Goal: Task Accomplishment & Management: Use online tool/utility

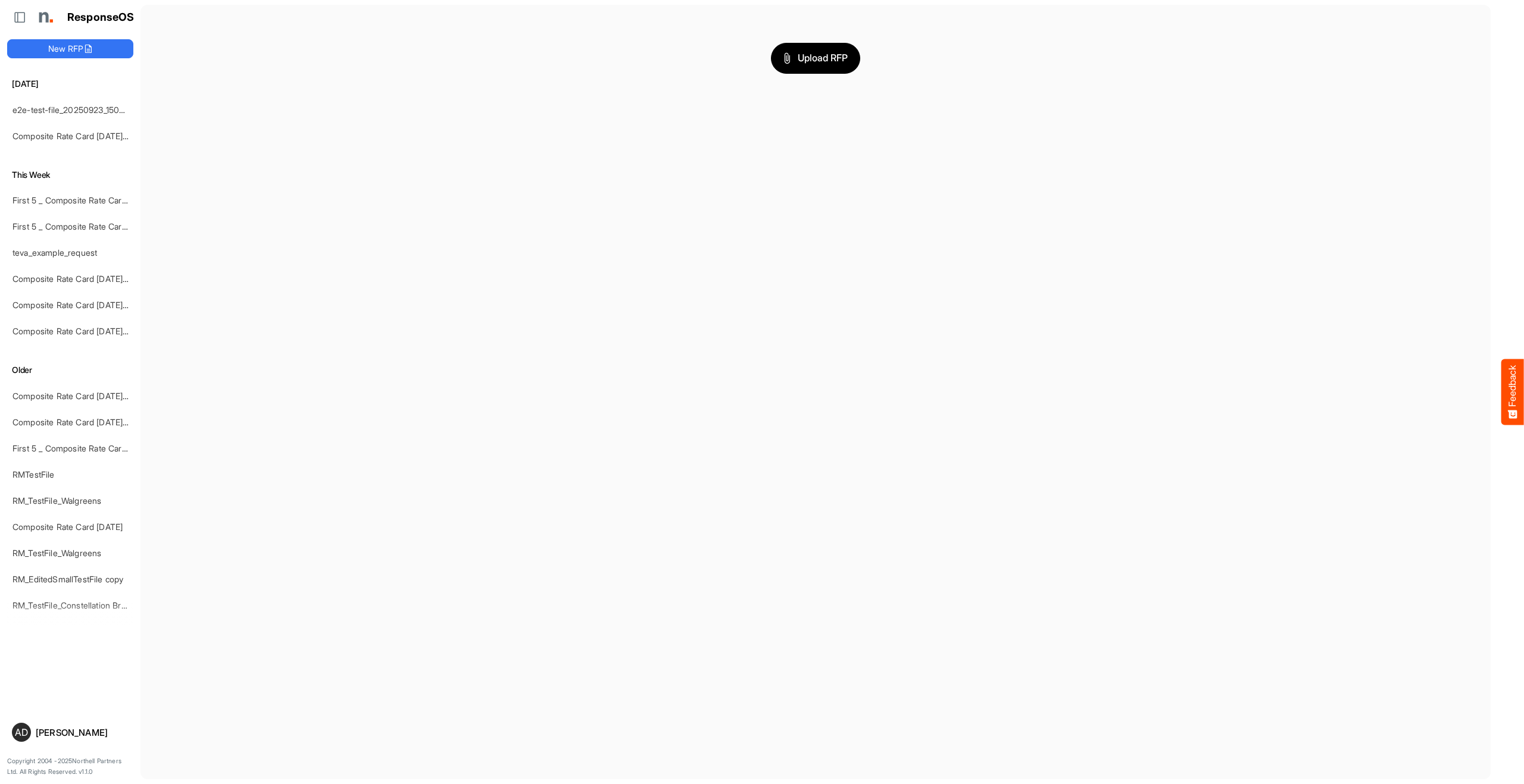
click at [795, 75] on div "Upload RFP" at bounding box center [815, 58] width 1072 height 88
click at [802, 63] on span "Upload RFP" at bounding box center [815, 58] width 64 height 15
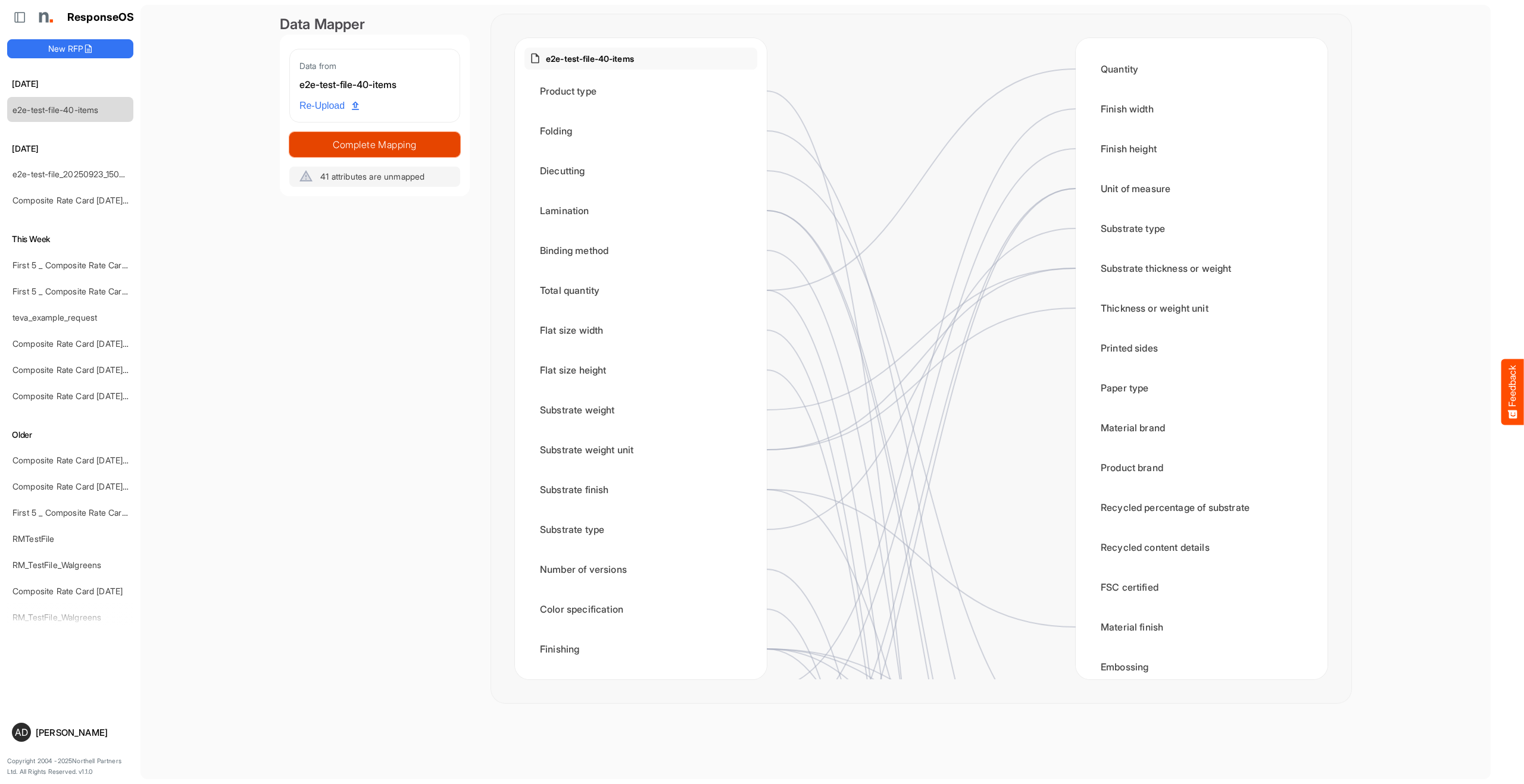
click at [416, 143] on span "Complete Mapping" at bounding box center [375, 145] width 170 height 17
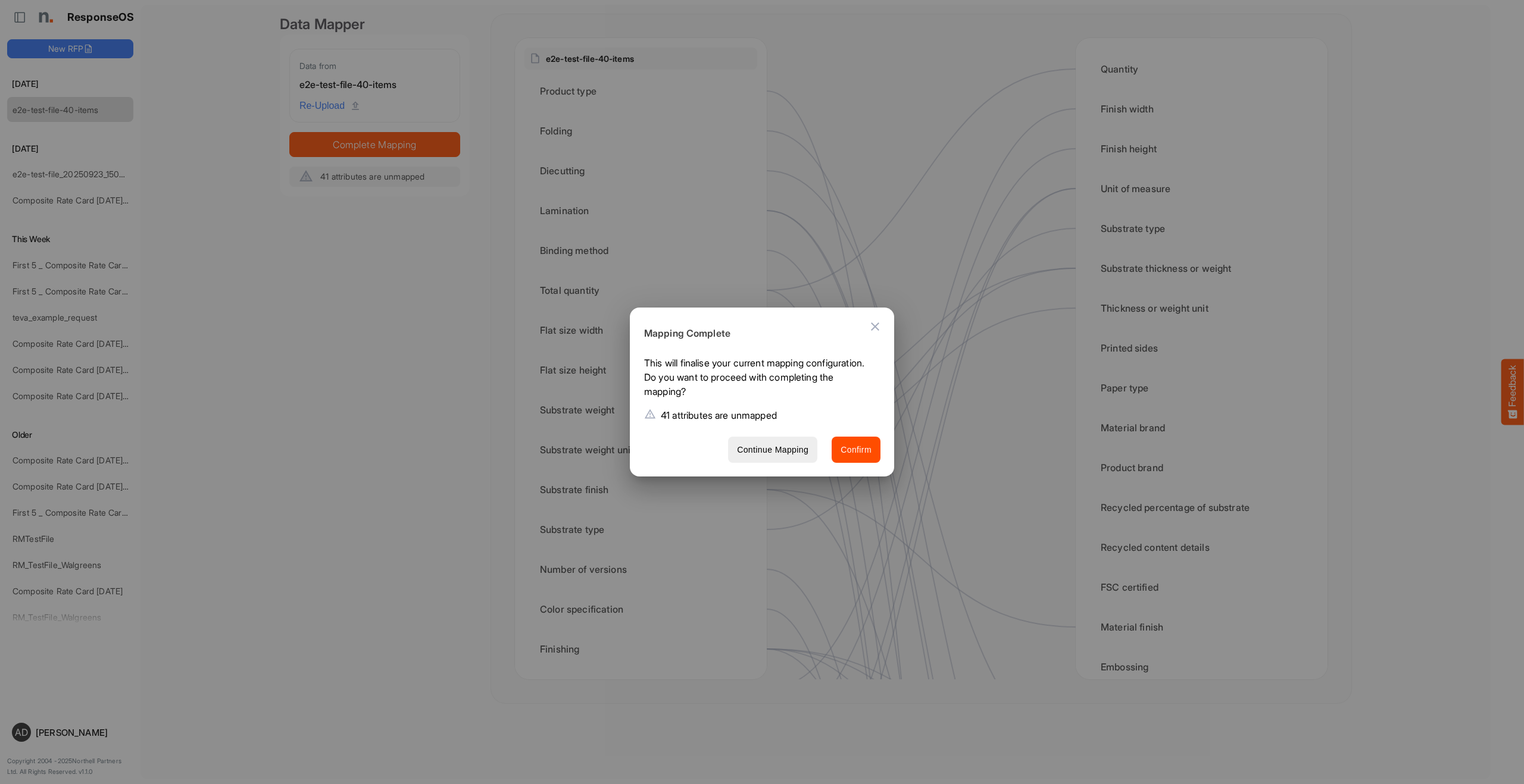
click at [854, 463] on div "Continue Mapping Confirm" at bounding box center [758, 450] width 255 height 36
click at [856, 450] on span "Confirm" at bounding box center [856, 450] width 31 height 15
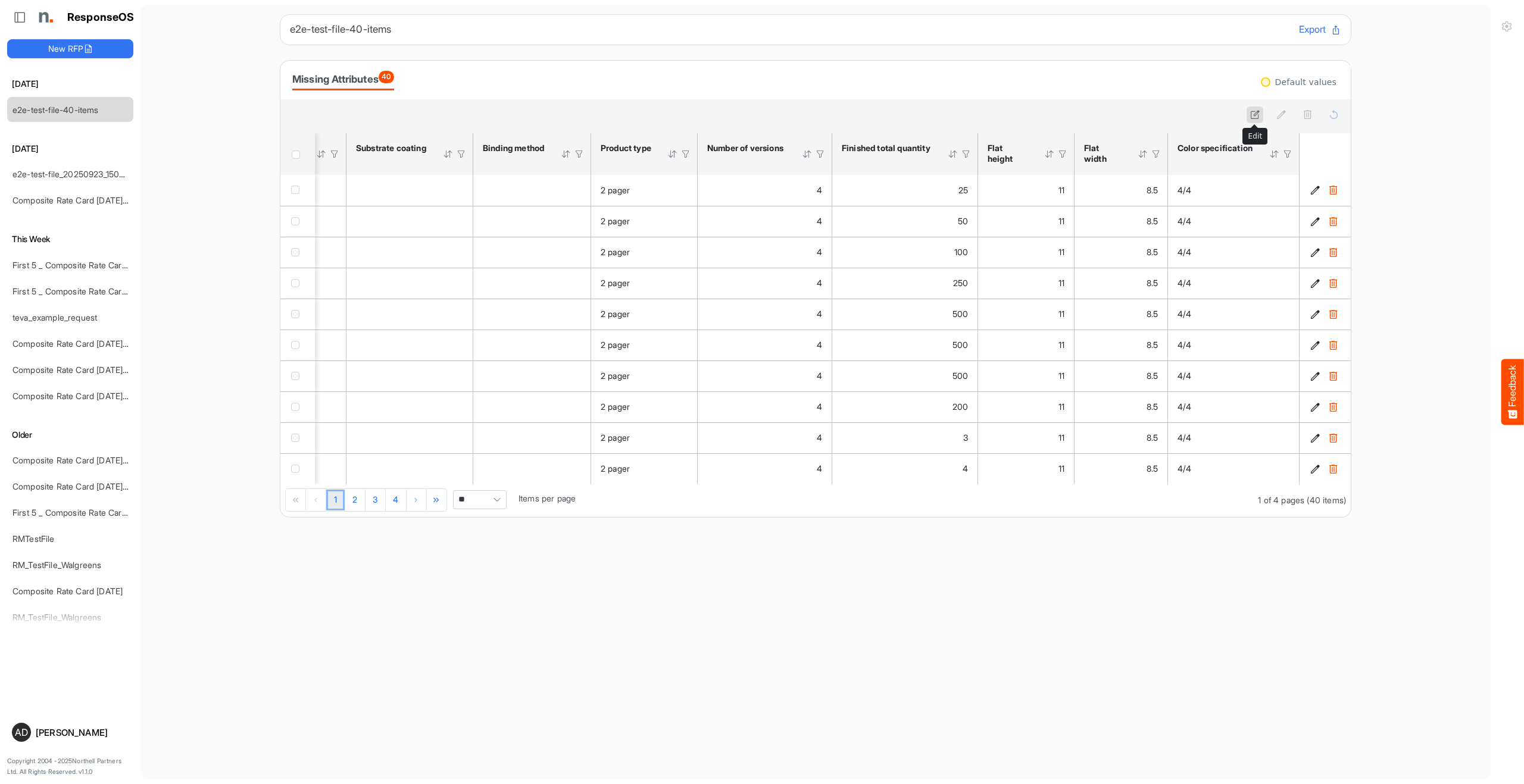
click at [1252, 115] on icon at bounding box center [1255, 115] width 10 height 10
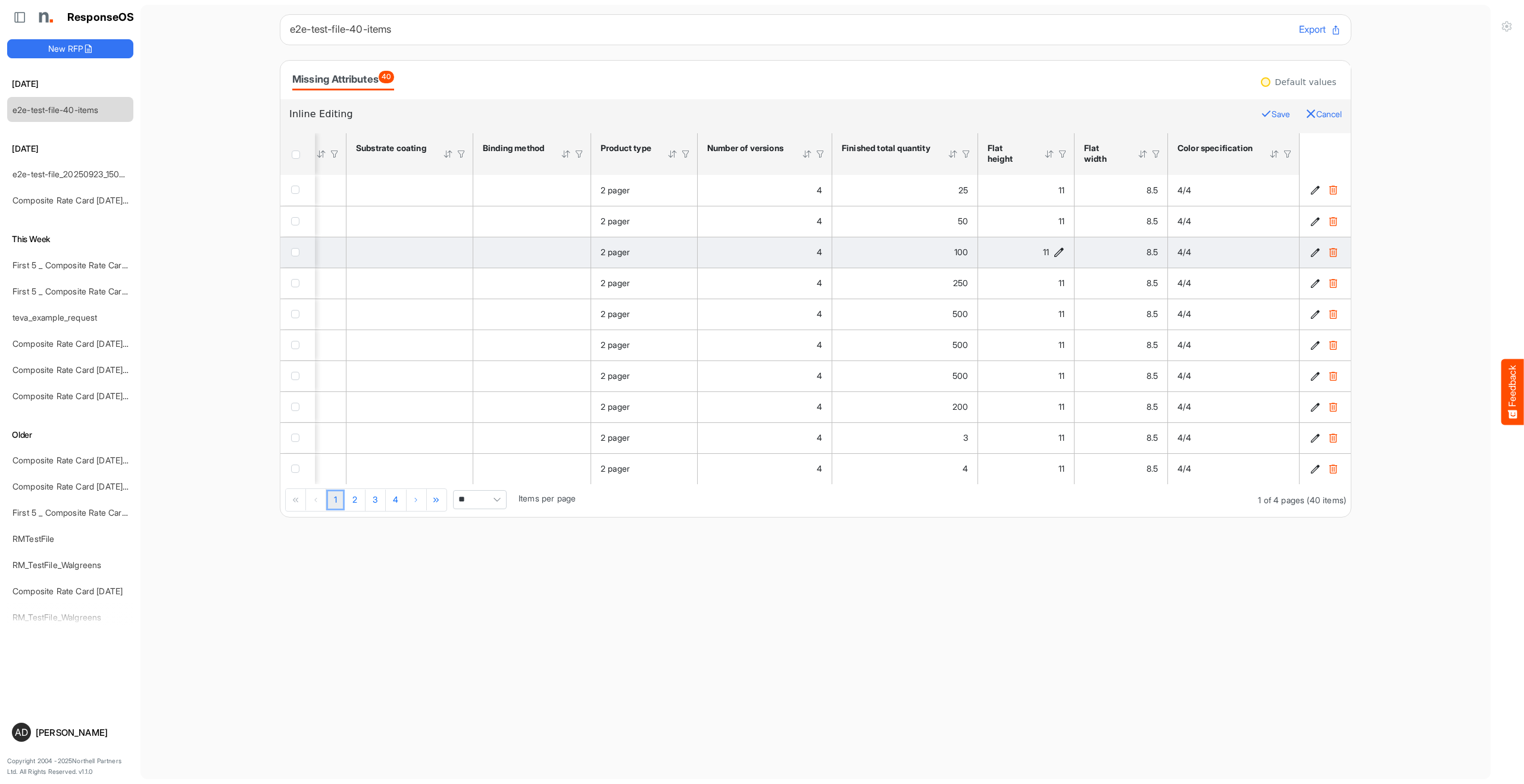
click at [1313, 114] on button "Cancel" at bounding box center [1323, 114] width 36 height 15
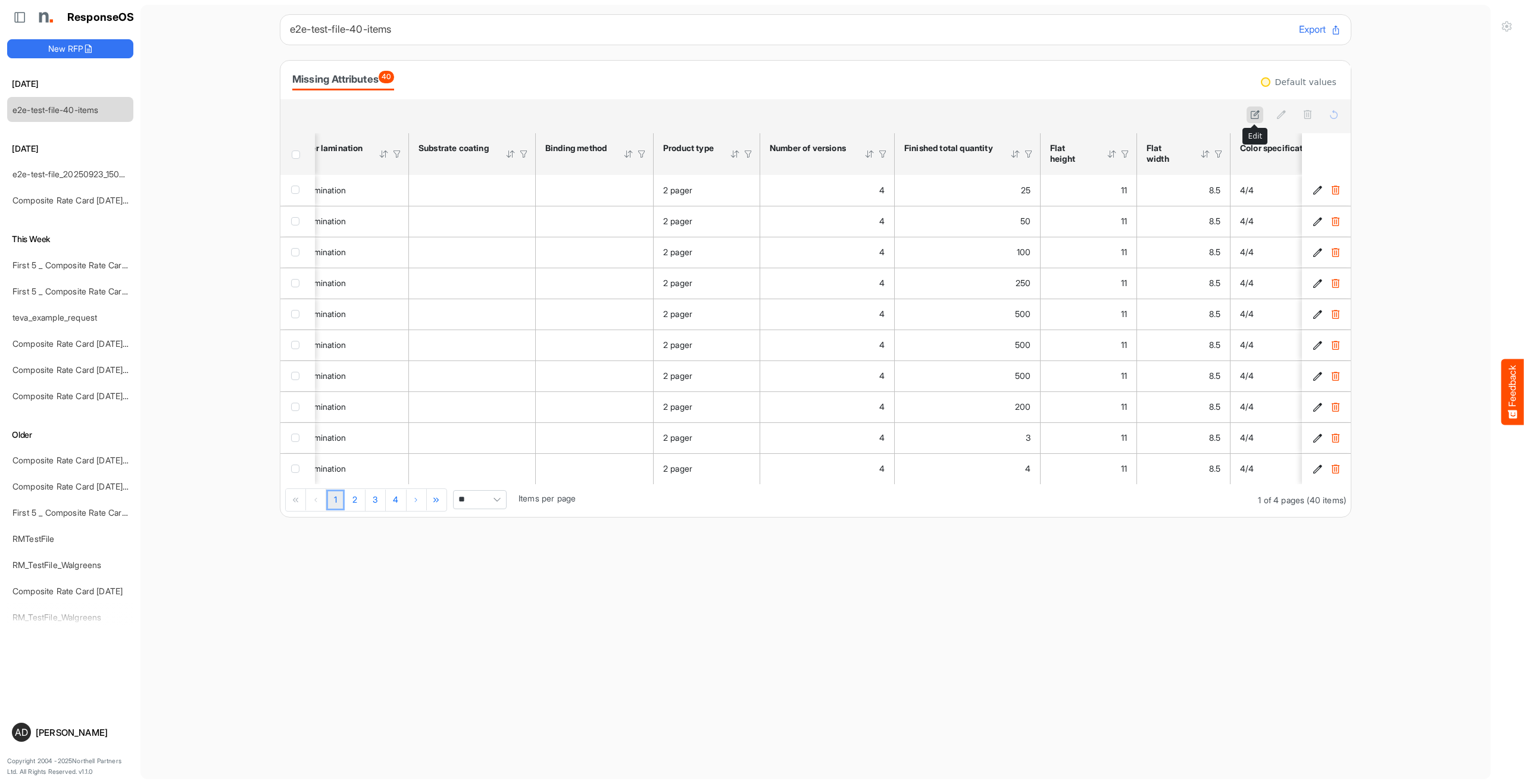
click at [1259, 114] on icon at bounding box center [1255, 115] width 10 height 10
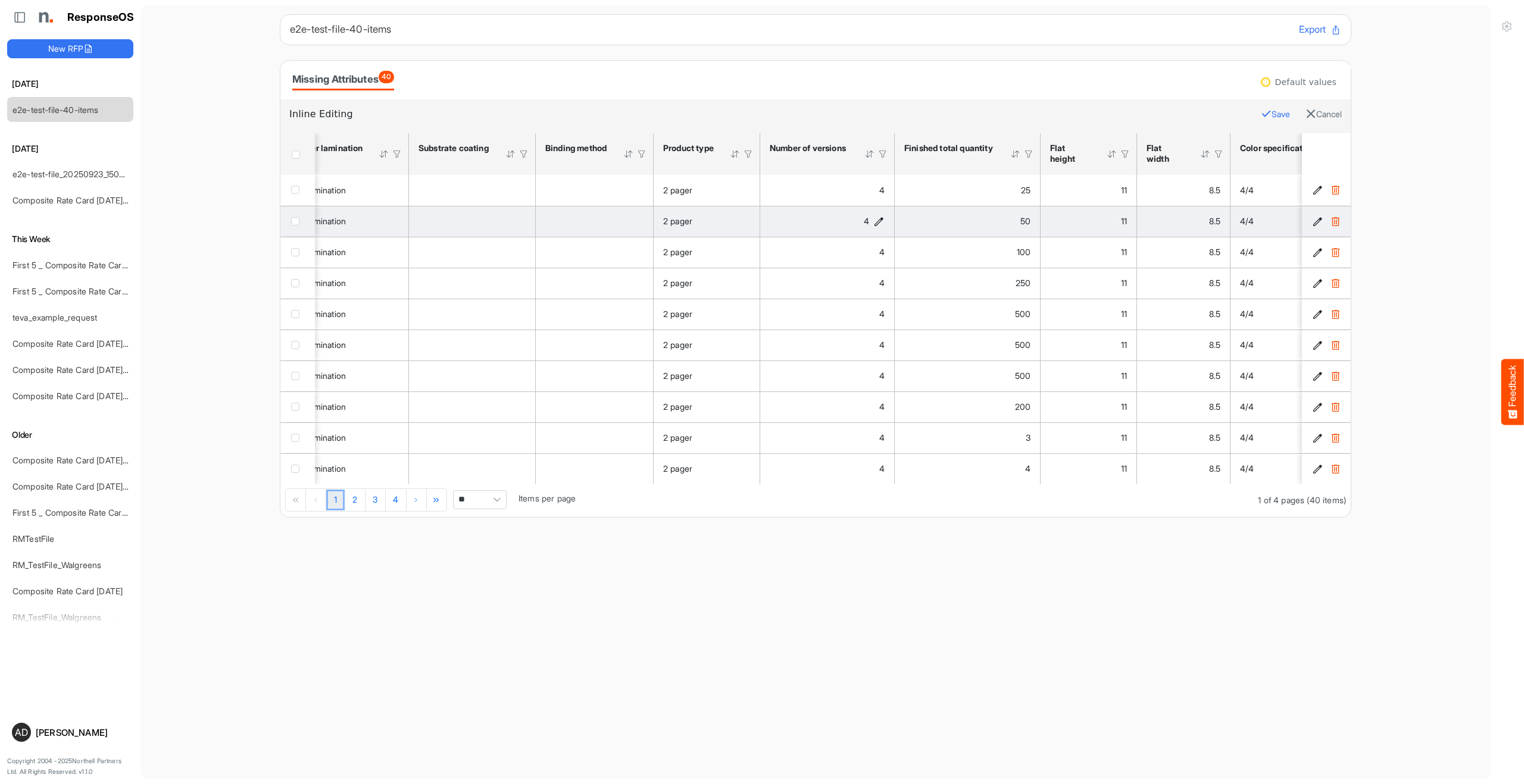
click at [878, 226] on icon "4 is template cell Column Header httpsnorthellcomontologiesmapping-rulesorderha…" at bounding box center [879, 222] width 10 height 10
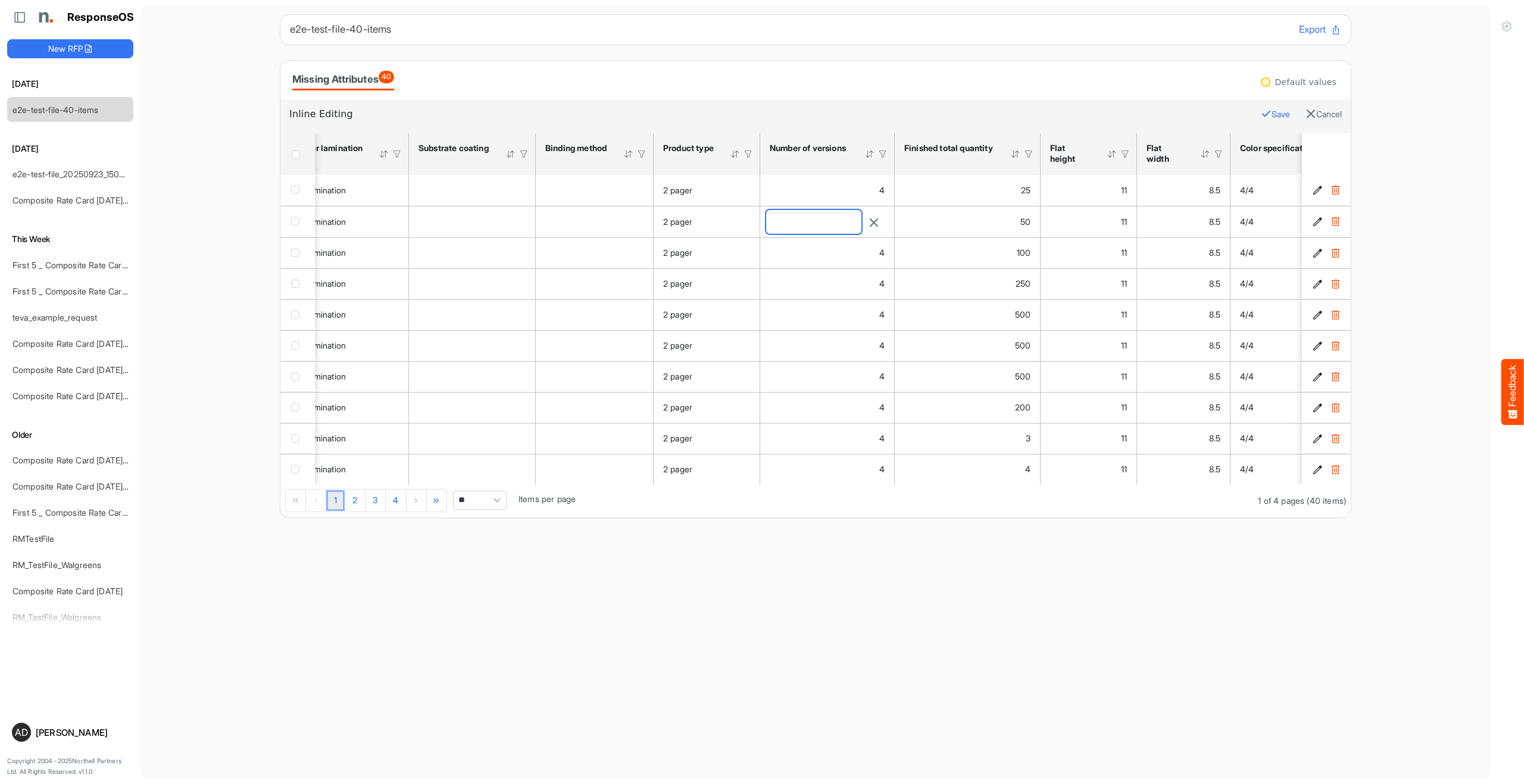
click at [854, 225] on input "*" at bounding box center [813, 221] width 95 height 24
click at [876, 221] on div "*" at bounding box center [827, 221] width 124 height 25
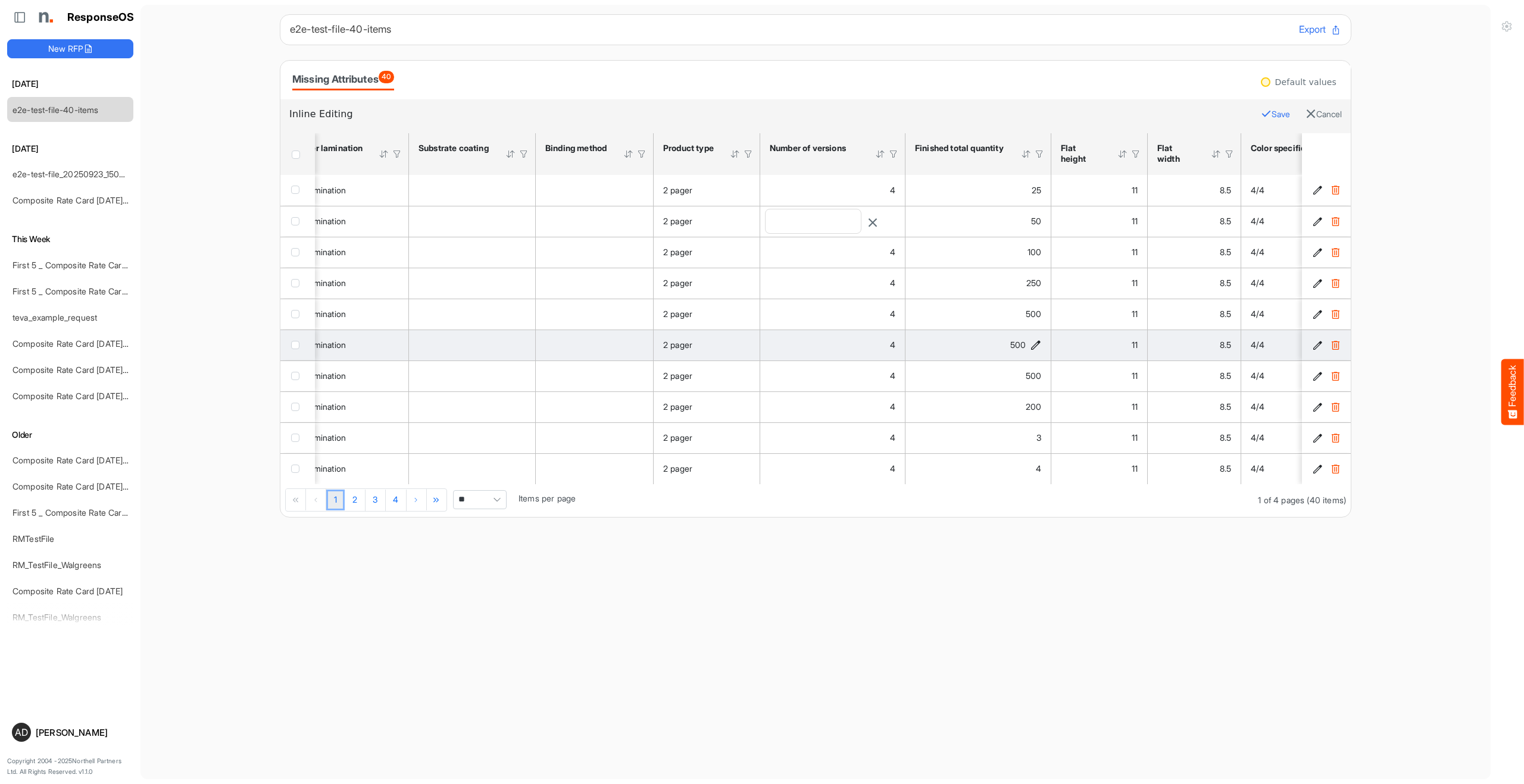
click at [878, 223] on icon "button" at bounding box center [872, 222] width 11 height 11
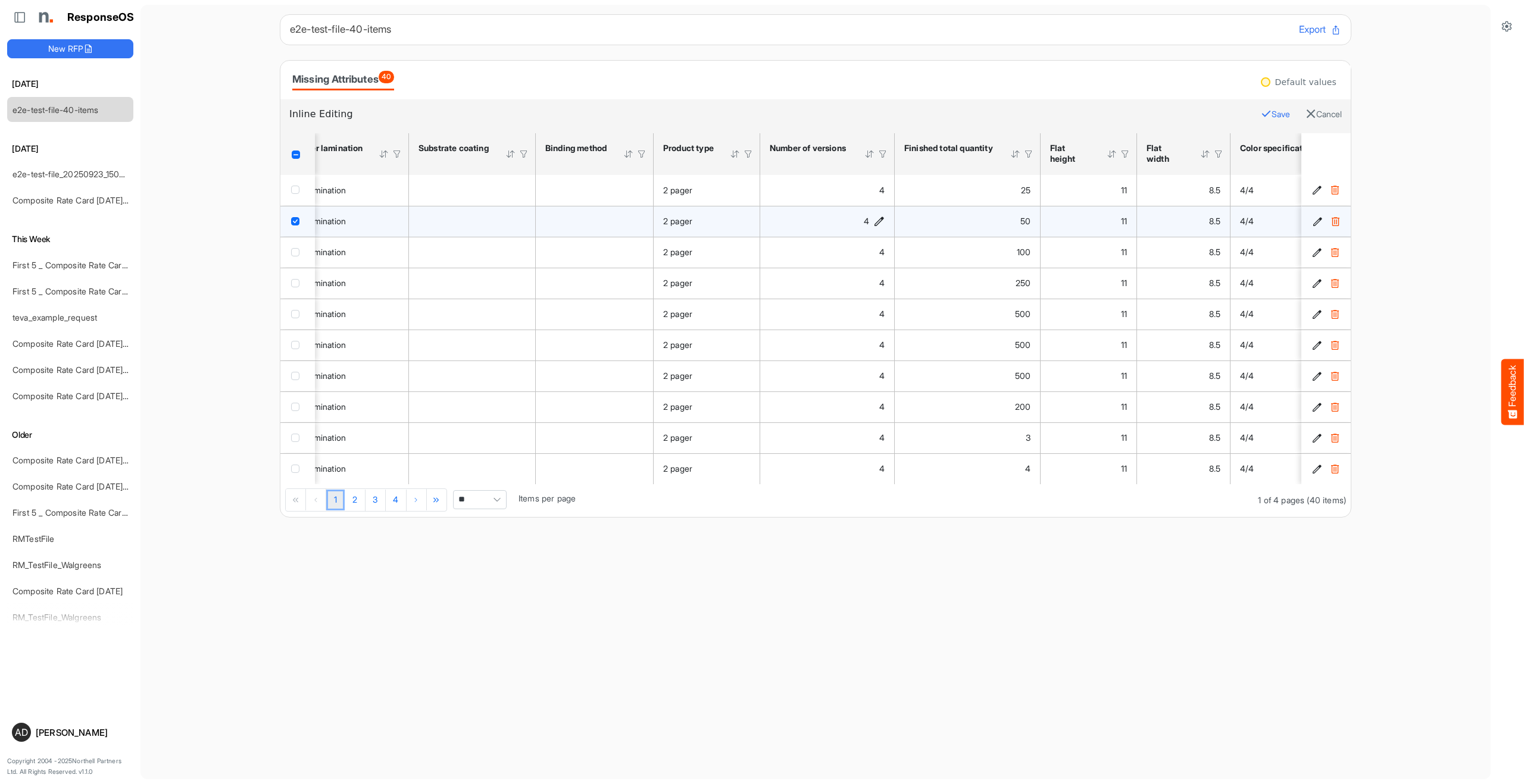
click at [789, 221] on div "4" at bounding box center [827, 221] width 115 height 13
click at [295, 217] on span "checkbox" at bounding box center [295, 221] width 8 height 8
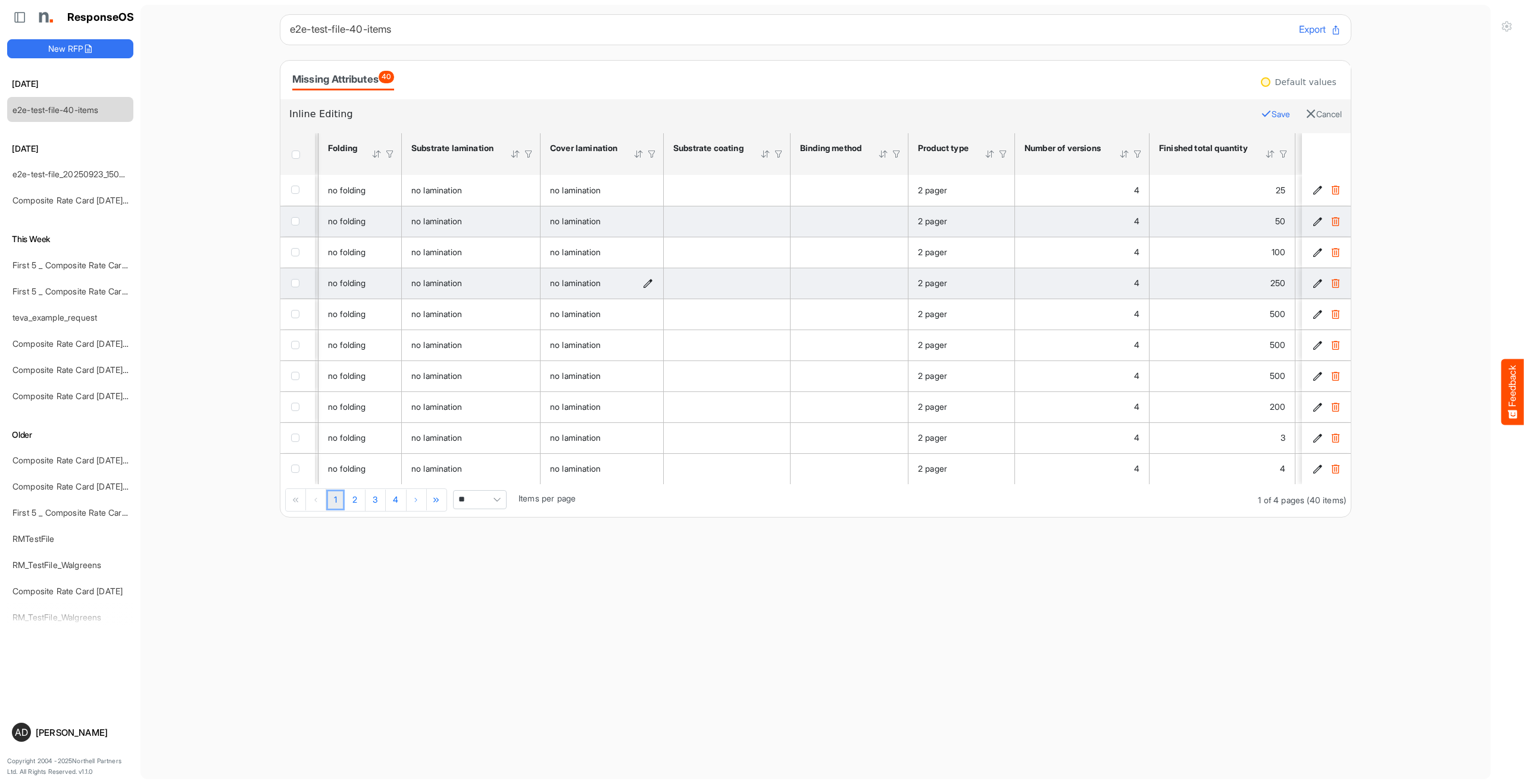
click at [645, 285] on icon "no lamination is template cell Column Header httpsnorthellcomontologiesmapping-…" at bounding box center [648, 284] width 10 height 10
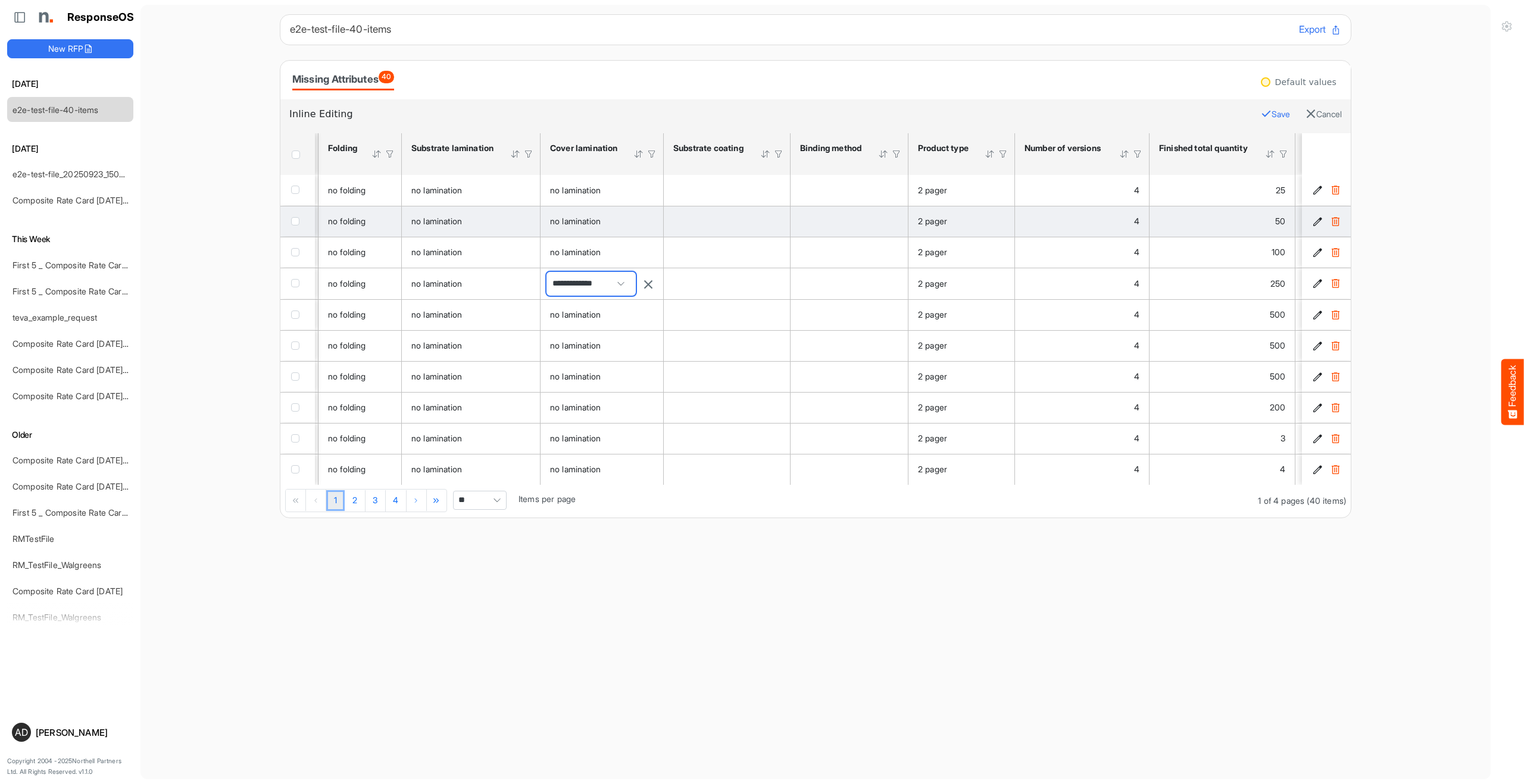
click at [608, 286] on span "**********" at bounding box center [591, 283] width 89 height 24
click at [599, 367] on span "Biodegradable lamination face matt" at bounding box center [657, 371] width 204 height 10
type input "**********"
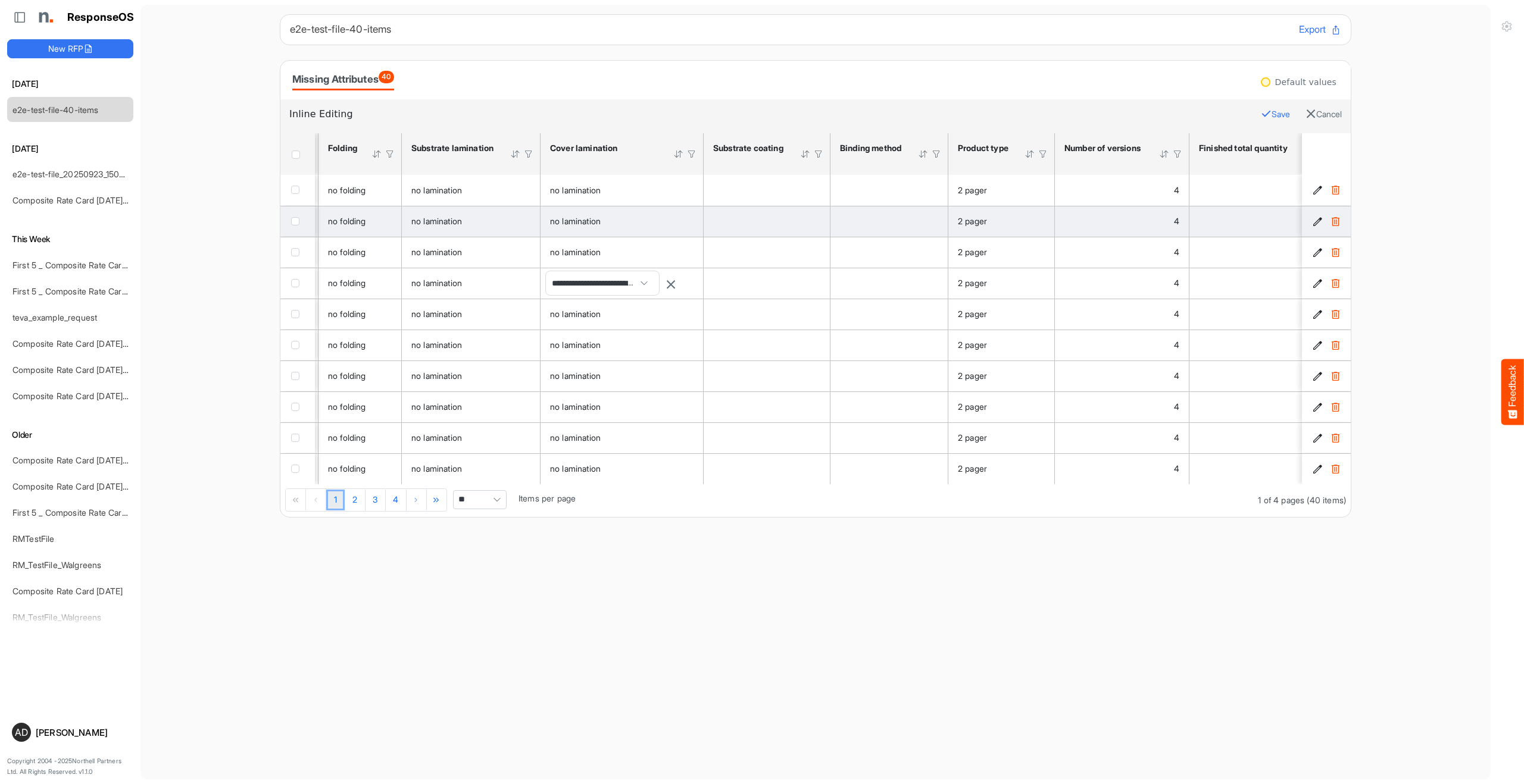
click at [648, 532] on main "e2e-test-file-40-items Export Missing Attributes 40 Default values Inline Editi…" at bounding box center [815, 392] width 1350 height 774
click at [685, 285] on icon "Biodegradable lamination face matt is template cell Column Header httpsnorthell…" at bounding box center [688, 284] width 10 height 10
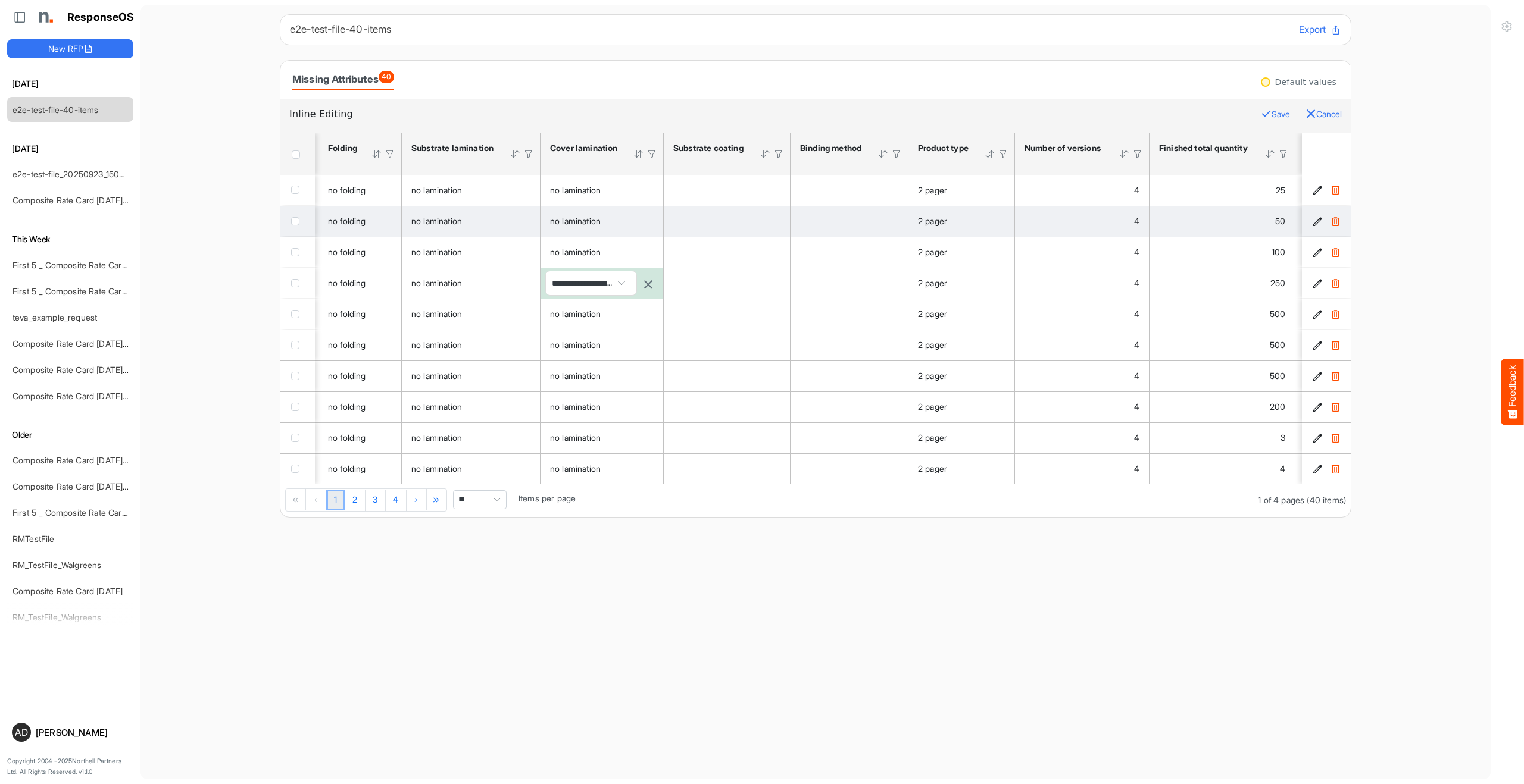
click at [1319, 110] on button "Cancel" at bounding box center [1323, 114] width 36 height 15
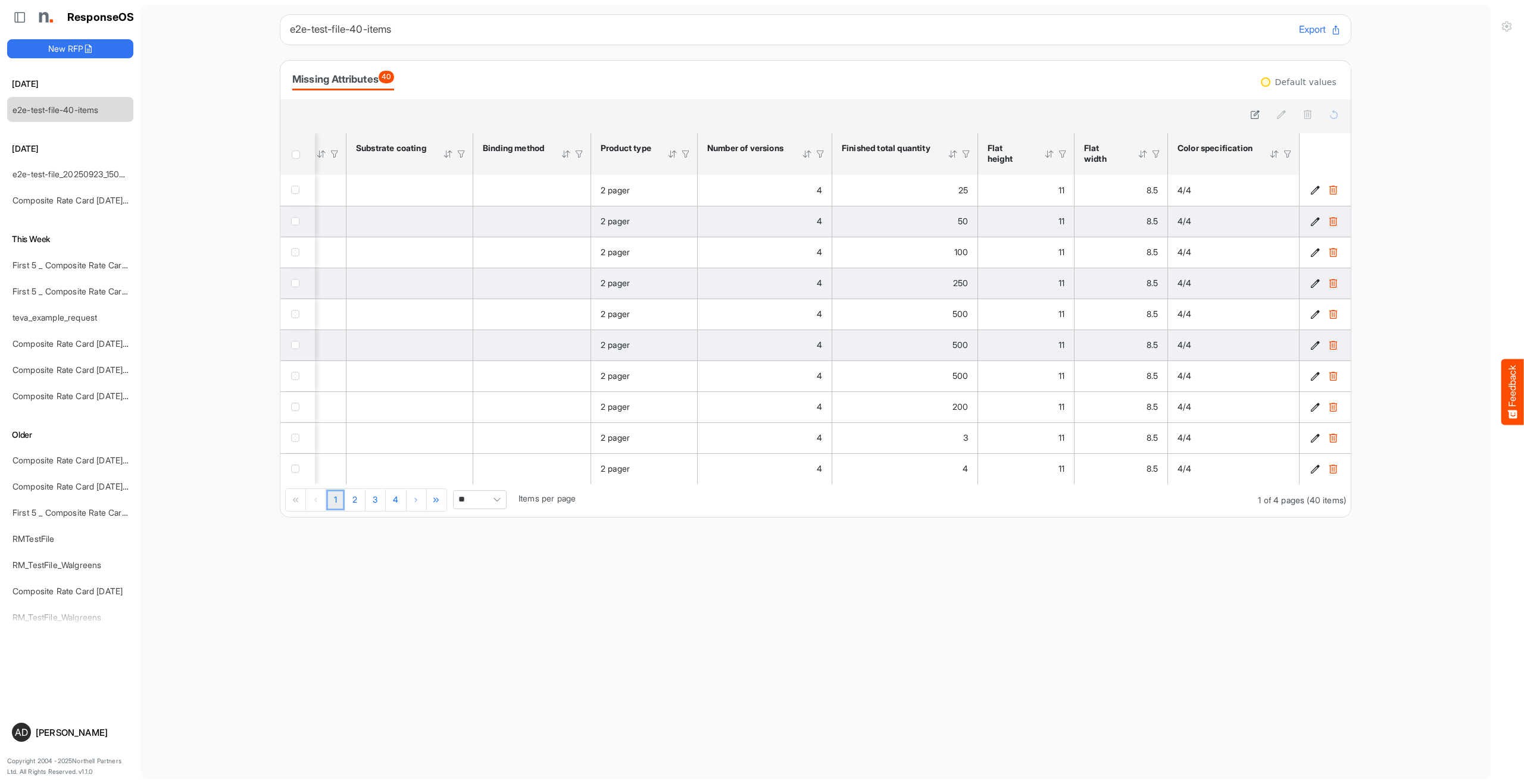
click at [514, 331] on td "is template cell Column Header httpsnorthellcomontologiesmapping-rulesassemblyh…" at bounding box center [532, 345] width 118 height 31
click at [510, 336] on td "is template cell Column Header httpsnorthellcomontologiesmapping-rulesassemblyh…" at bounding box center [532, 345] width 118 height 31
click at [509, 336] on td "is template cell Column Header httpsnorthellcomontologiesmapping-rulesassemblyh…" at bounding box center [532, 345] width 118 height 31
click at [307, 344] on td "checkbox" at bounding box center [297, 345] width 34 height 31
click at [303, 344] on div "checkbox" at bounding box center [297, 344] width 13 height 12
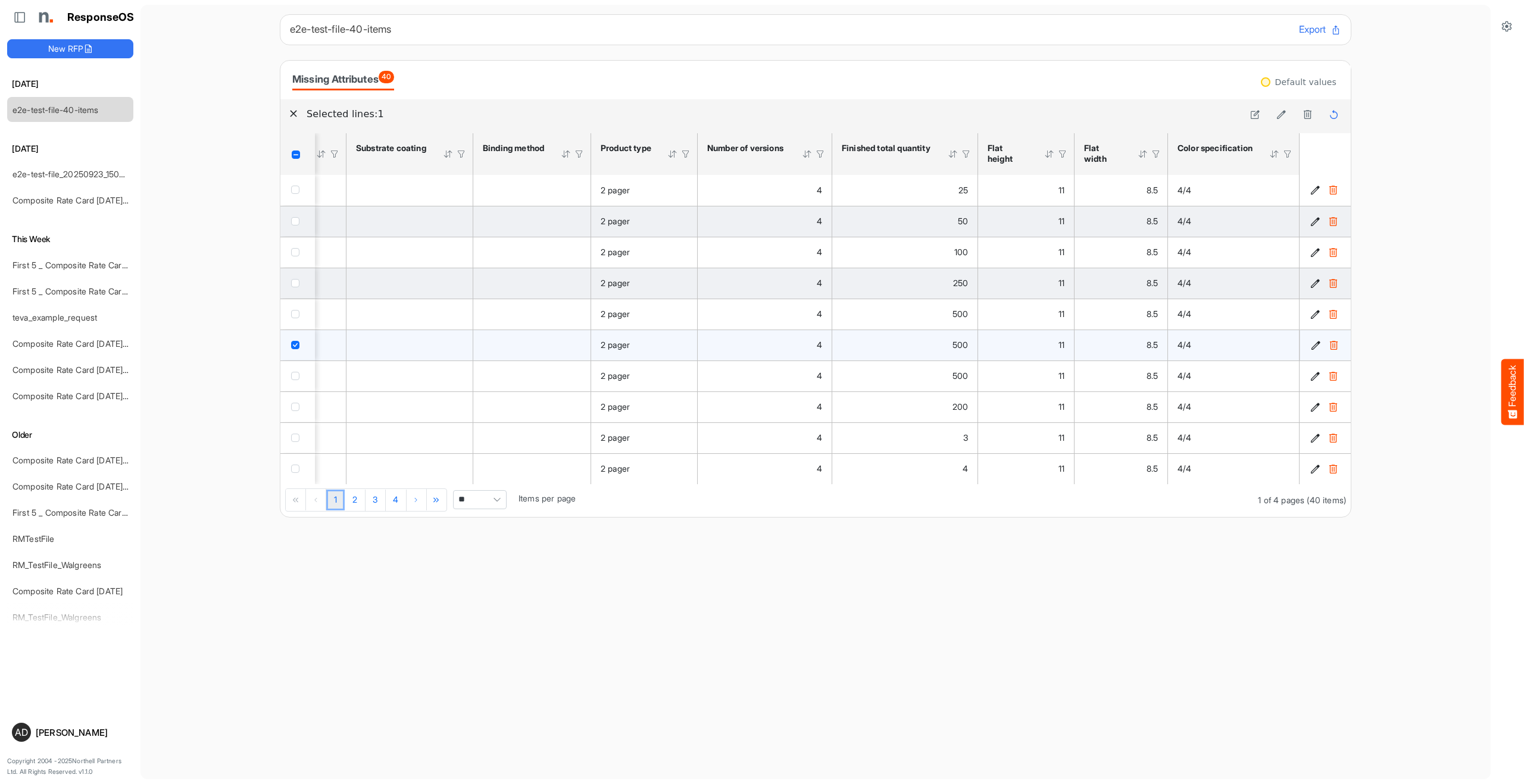
click at [305, 332] on td "checkbox" at bounding box center [297, 345] width 34 height 31
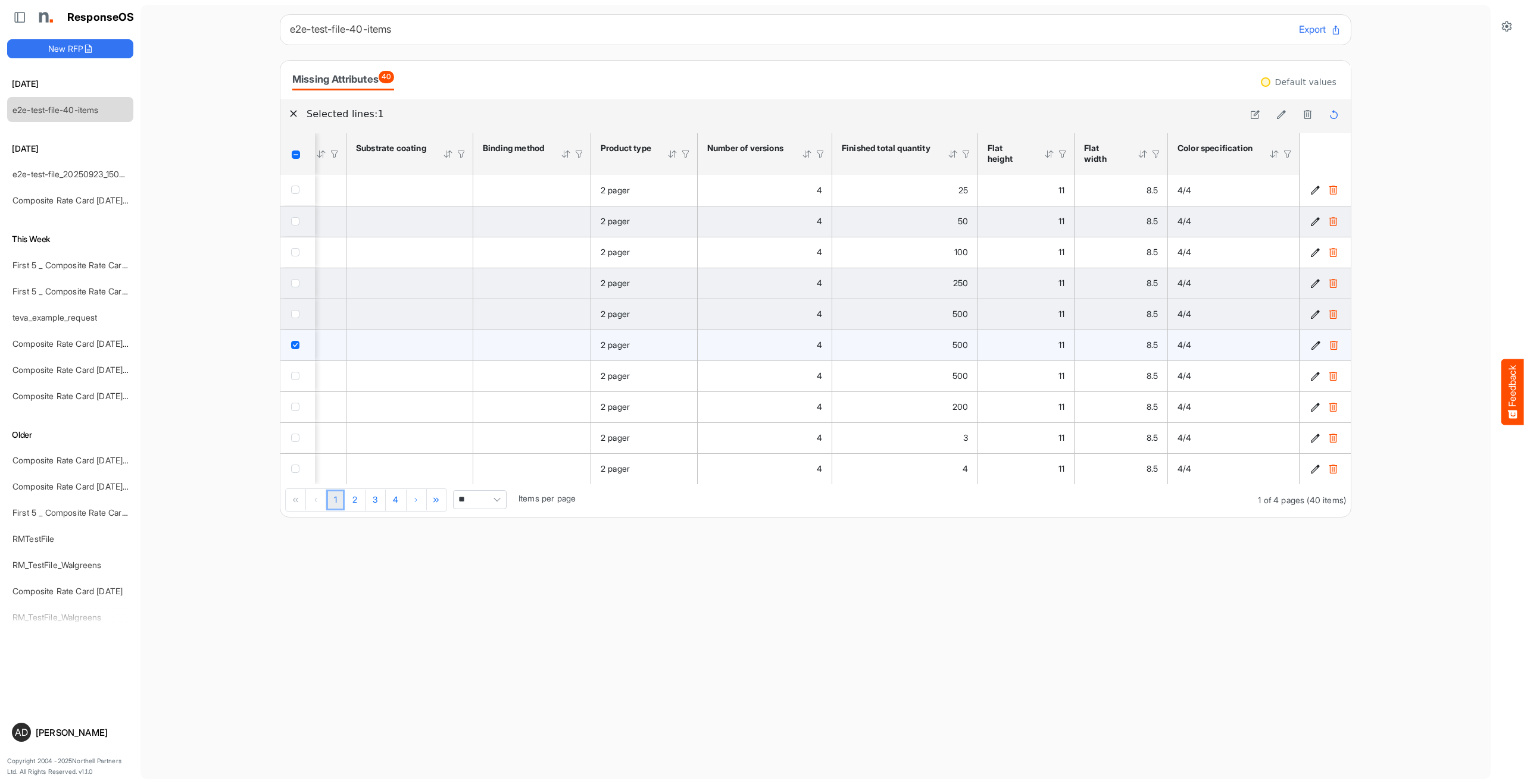
click at [305, 327] on td "checkbox" at bounding box center [297, 314] width 34 height 31
click at [299, 318] on div "checkbox" at bounding box center [297, 313] width 13 height 12
click at [299, 354] on td "checkbox" at bounding box center [297, 345] width 34 height 31
click at [297, 345] on span "checkbox" at bounding box center [295, 344] width 8 height 8
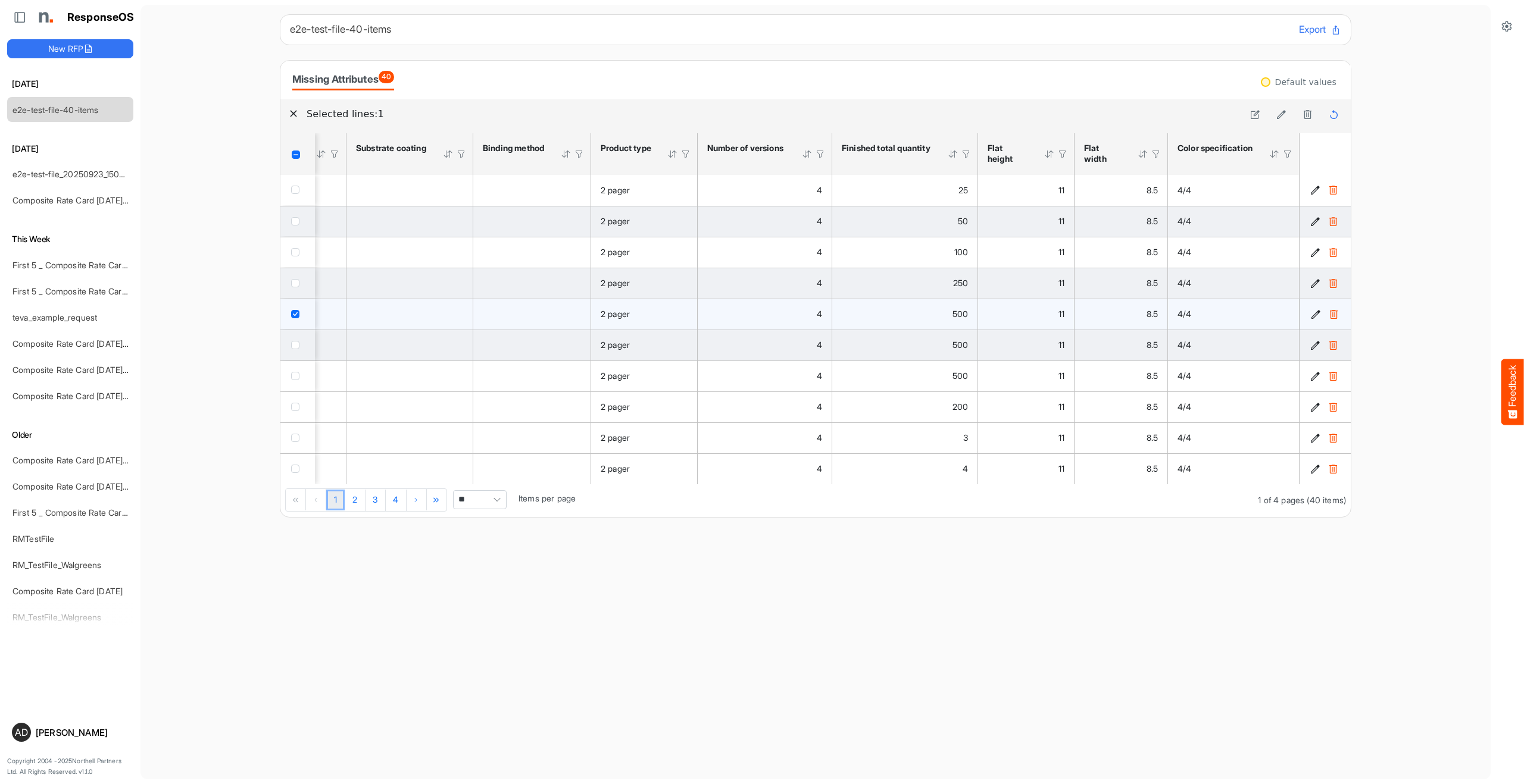
click at [296, 320] on td "checkbox" at bounding box center [297, 314] width 34 height 31
click at [296, 319] on div "checkbox" at bounding box center [297, 313] width 13 height 12
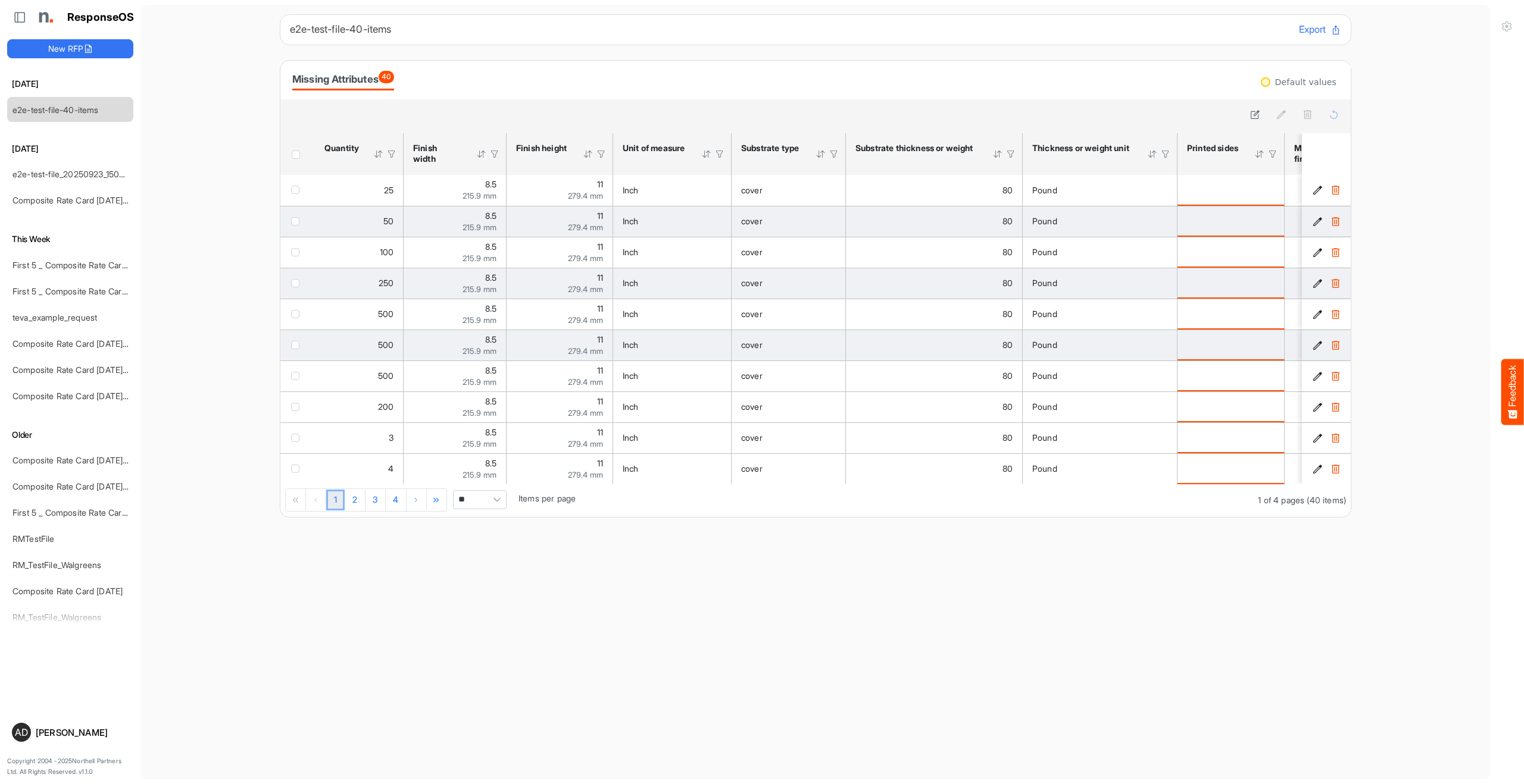
click at [1050, 35] on div "e2e-test-file-40-items Export" at bounding box center [815, 30] width 1051 height 15
